Goal: Find specific page/section: Find specific page/section

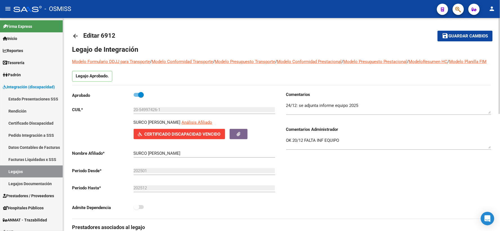
click at [472, 34] on span "Guardar cambios" at bounding box center [467, 36] width 39 height 5
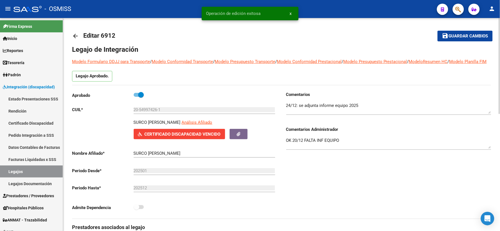
click at [75, 35] on mat-icon "arrow_back" at bounding box center [75, 36] width 7 height 7
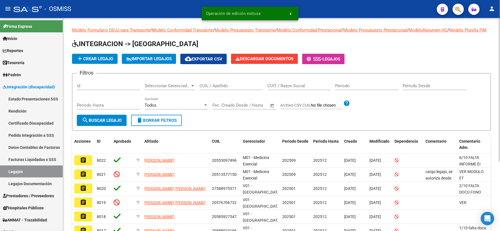
click at [216, 88] on input "CUIL / Apellido" at bounding box center [231, 85] width 64 height 5
paste input "20471573214"
type input "20471573214"
click at [103, 123] on span "search Buscar Legajo" at bounding box center [102, 120] width 40 height 5
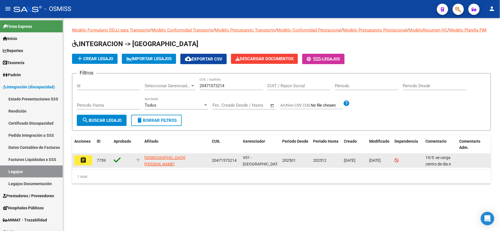
click at [85, 163] on mat-icon "assignment" at bounding box center [83, 160] width 7 height 7
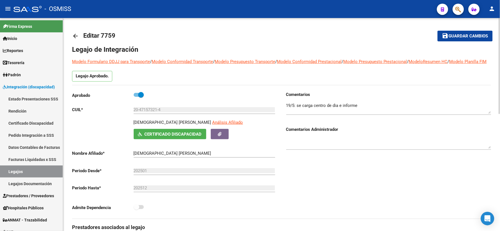
click at [76, 34] on mat-icon "arrow_back" at bounding box center [75, 36] width 7 height 7
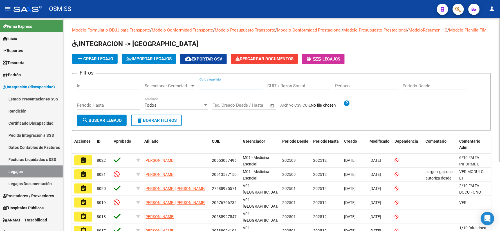
click at [219, 88] on input "CUIL / Apellido" at bounding box center [231, 85] width 64 height 5
paste input "20525635040"
type input "20525635040"
click at [90, 123] on span "search Buscar Legajo" at bounding box center [102, 120] width 40 height 5
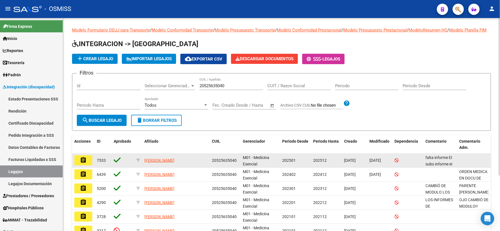
click at [82, 163] on mat-icon "assignment" at bounding box center [83, 160] width 7 height 7
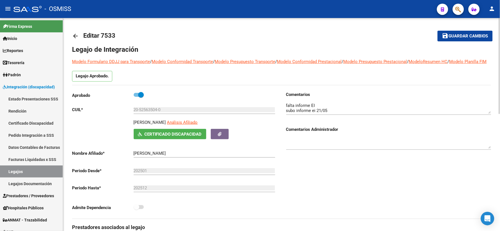
click at [77, 35] on mat-icon "arrow_back" at bounding box center [75, 36] width 7 height 7
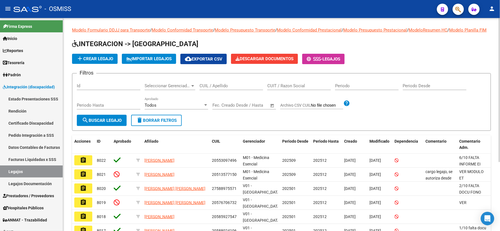
click at [212, 88] on input "CUIL / Apellido" at bounding box center [231, 85] width 64 height 5
paste input "20537084856"
type input "20537084856"
click at [100, 123] on span "search Buscar Legajo" at bounding box center [102, 120] width 40 height 5
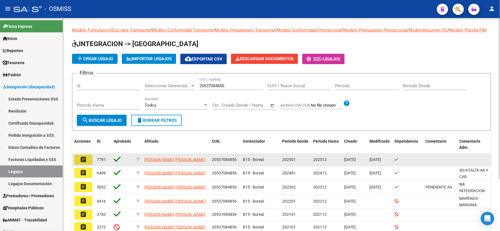
click at [85, 163] on mat-icon "assignment" at bounding box center [83, 159] width 7 height 7
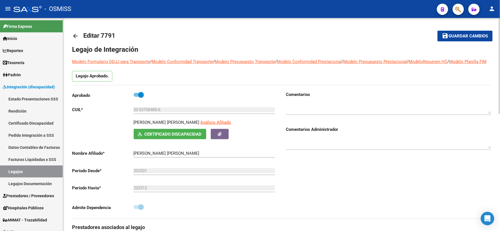
click at [75, 35] on mat-icon "arrow_back" at bounding box center [75, 36] width 7 height 7
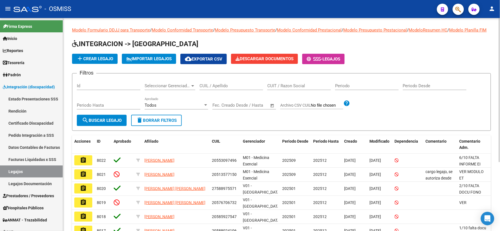
click at [206, 88] on input "CUIL / Apellido" at bounding box center [231, 85] width 64 height 5
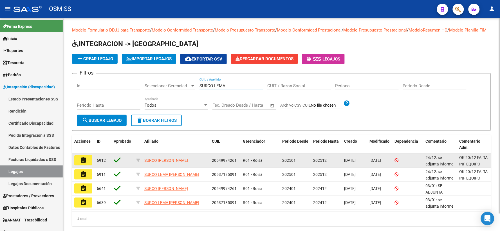
type input "SURCO LEMA"
drag, startPoint x: 78, startPoint y: 164, endPoint x: 209, endPoint y: 166, distance: 130.5
click at [78, 164] on button "assignment" at bounding box center [83, 160] width 18 height 10
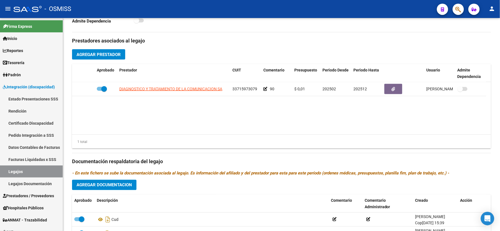
scroll to position [187, 0]
